Goal: Find contact information: Find contact information

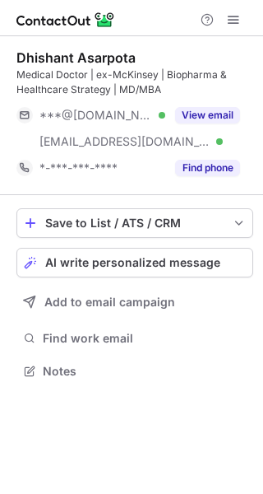
scroll to position [360, 263]
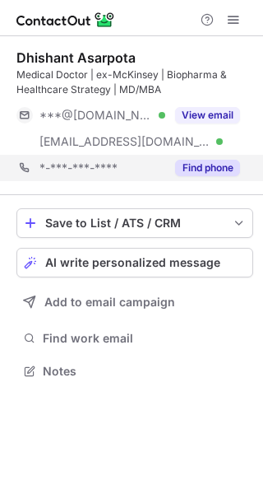
click at [245, 165] on div "*-***-***-**** Find phone" at bounding box center [134, 168] width 237 height 26
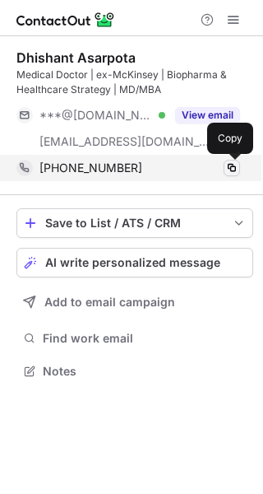
click at [230, 170] on span at bounding box center [232, 167] width 13 height 13
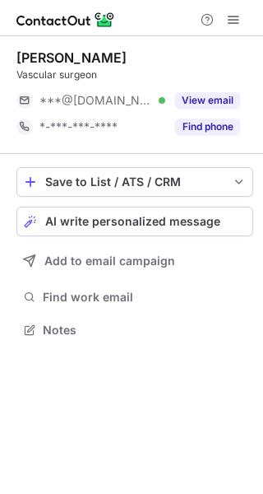
scroll to position [319, 263]
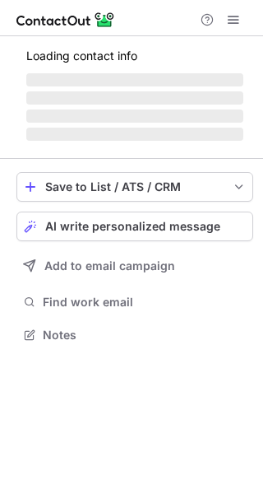
scroll to position [319, 263]
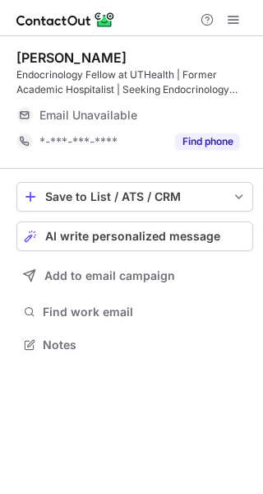
scroll to position [333, 263]
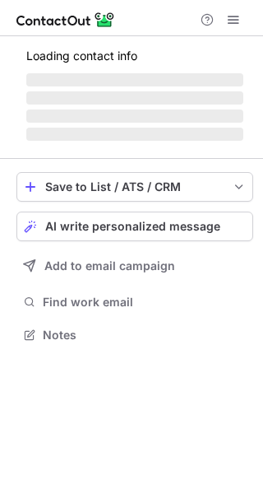
scroll to position [360, 263]
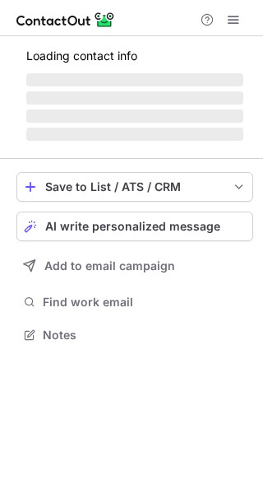
scroll to position [345, 263]
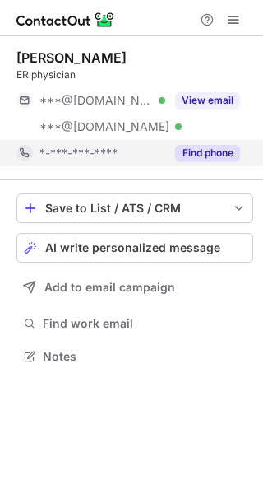
click at [223, 153] on button "Find phone" at bounding box center [207, 153] width 65 height 16
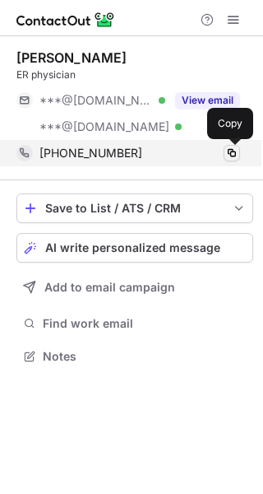
click at [229, 154] on span at bounding box center [232, 153] width 13 height 13
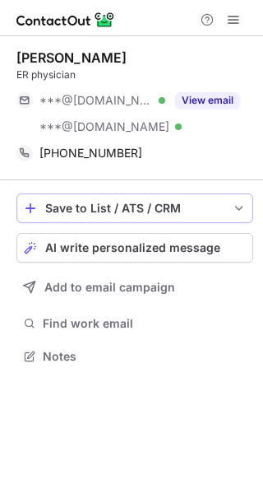
scroll to position [345, 263]
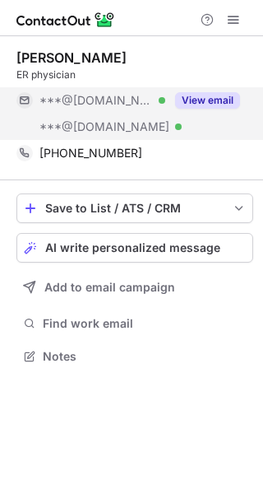
click at [219, 97] on button "View email" at bounding box center [207, 100] width 65 height 16
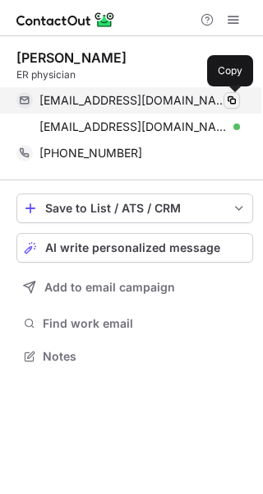
click at [232, 94] on span at bounding box center [232, 100] width 13 height 13
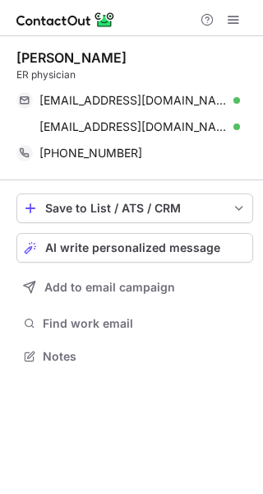
scroll to position [345, 263]
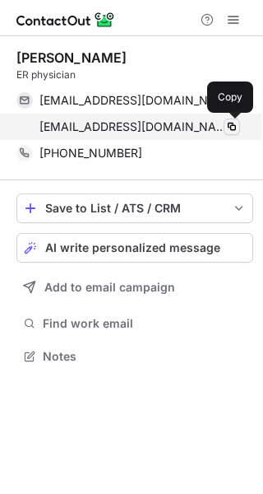
click at [227, 119] on button at bounding box center [232, 127] width 16 height 16
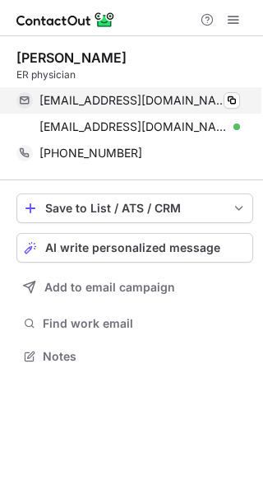
scroll to position [345, 263]
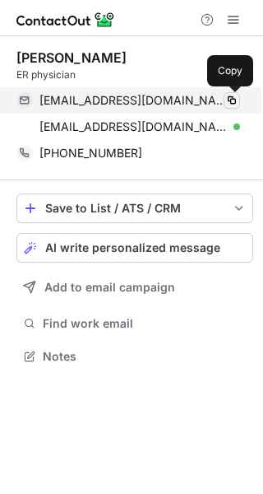
click at [231, 97] on span at bounding box center [232, 100] width 13 height 13
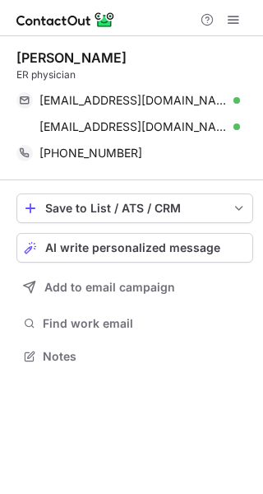
scroll to position [345, 263]
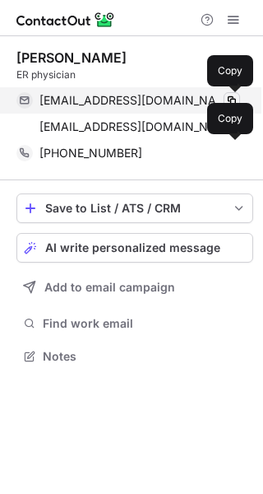
click at [234, 100] on span at bounding box center [232, 100] width 13 height 13
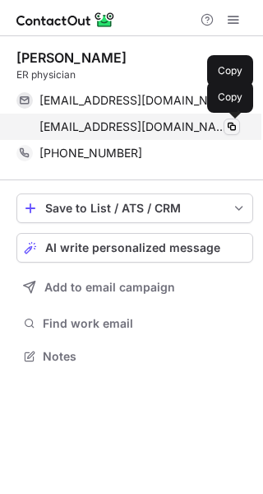
click at [233, 124] on span at bounding box center [232, 126] width 13 height 13
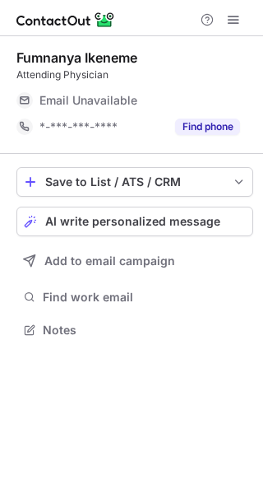
scroll to position [319, 263]
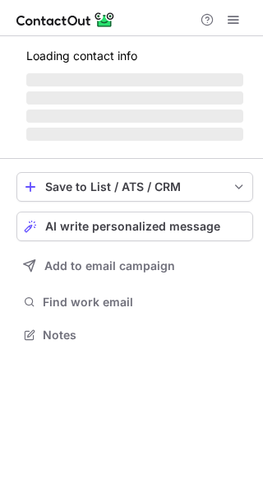
scroll to position [319, 263]
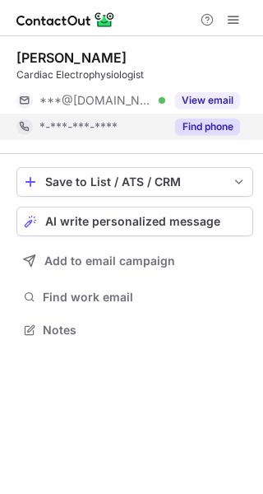
click at [181, 137] on div "Find phone" at bounding box center [202, 127] width 75 height 26
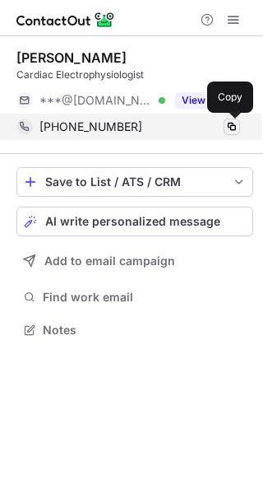
click at [230, 126] on span at bounding box center [232, 126] width 13 height 13
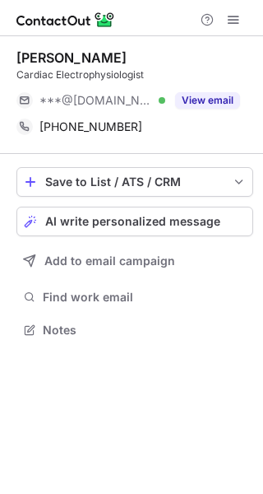
scroll to position [319, 263]
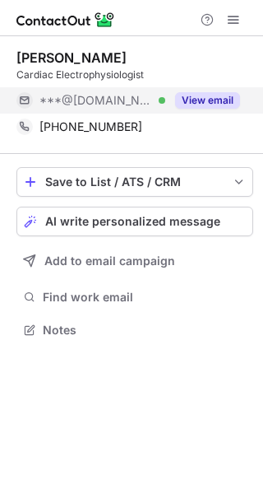
click at [210, 99] on button "View email" at bounding box center [207, 100] width 65 height 16
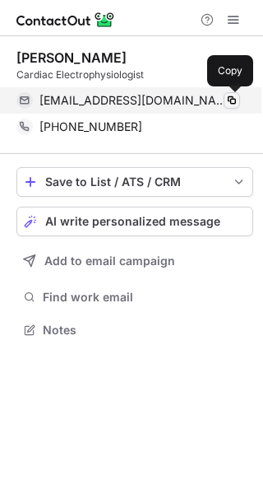
click at [233, 96] on span at bounding box center [232, 100] width 13 height 13
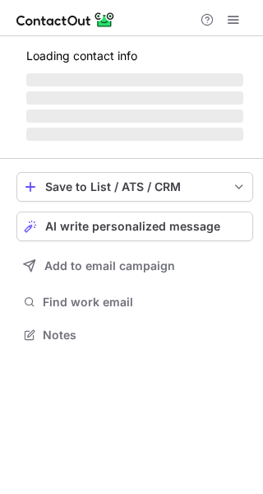
scroll to position [319, 263]
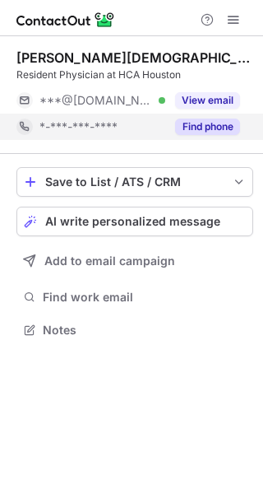
click at [218, 135] on div "Find phone" at bounding box center [202, 127] width 75 height 26
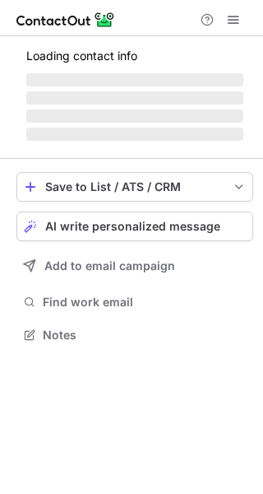
scroll to position [319, 263]
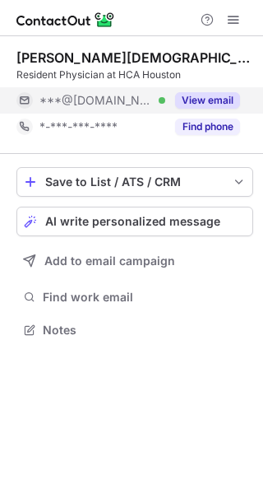
click at [213, 98] on button "View email" at bounding box center [207, 100] width 65 height 16
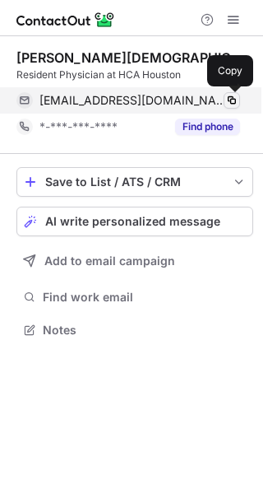
click at [234, 99] on span at bounding box center [232, 100] width 13 height 13
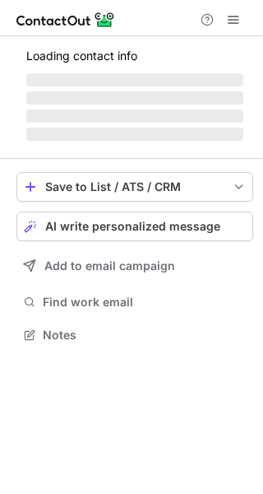
scroll to position [319, 263]
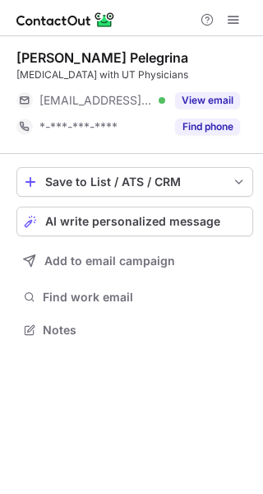
scroll to position [319, 263]
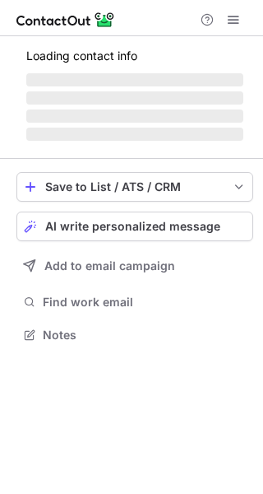
scroll to position [333, 263]
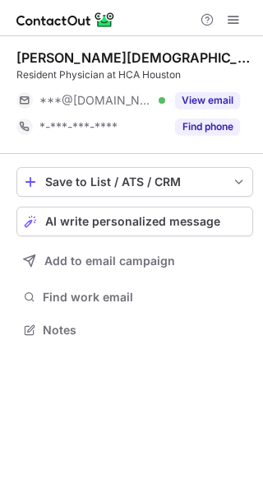
scroll to position [319, 263]
